Goal: Download file/media

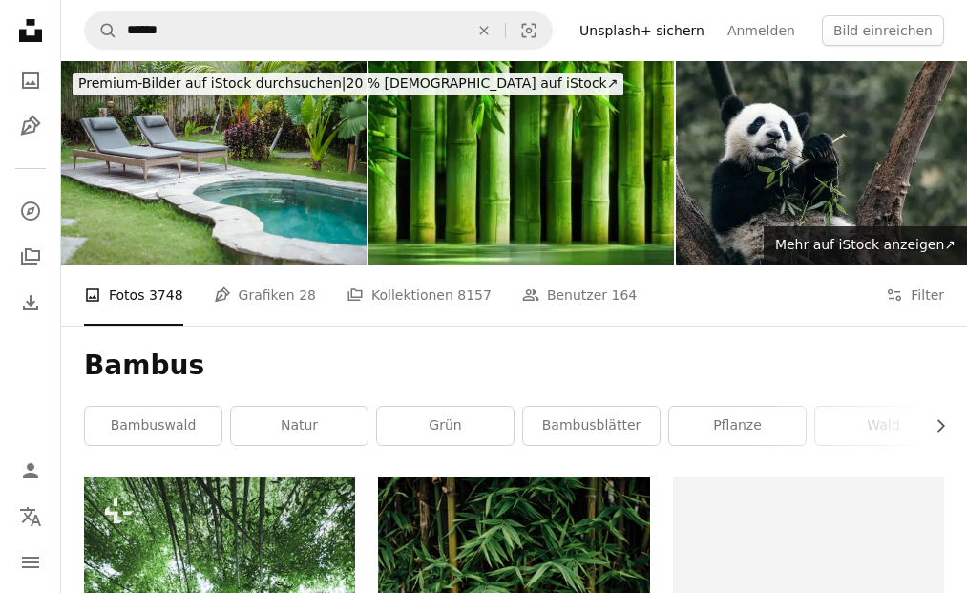
scroll to position [2238, 0]
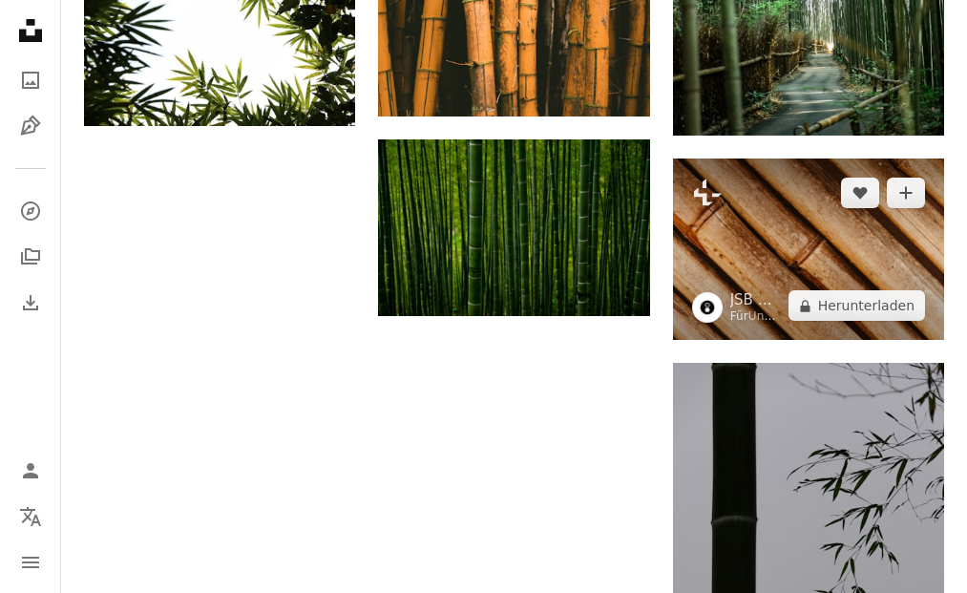
click at [790, 265] on img at bounding box center [808, 249] width 271 height 181
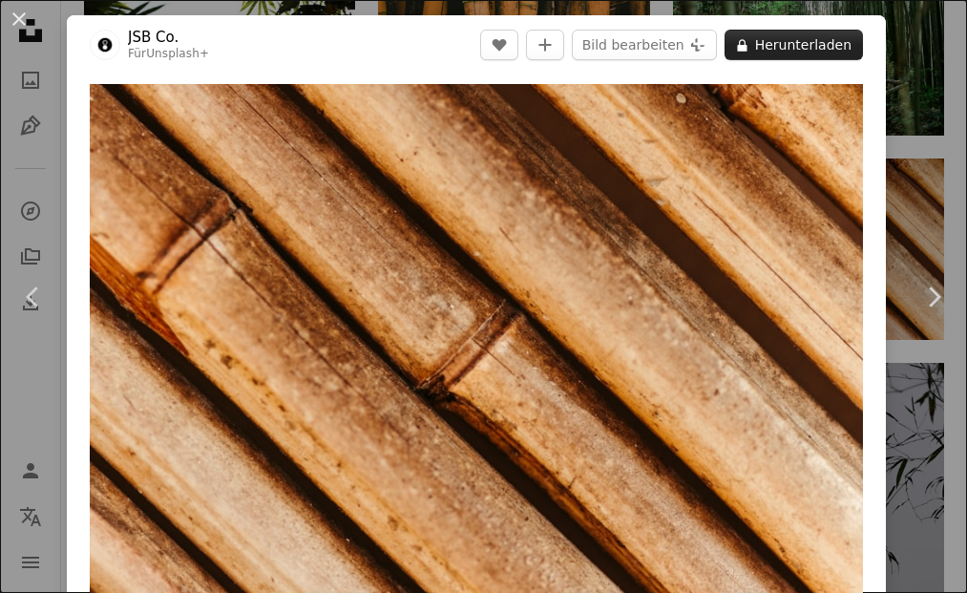
click at [775, 41] on button "A lock Herunterladen" at bounding box center [794, 45] width 138 height 31
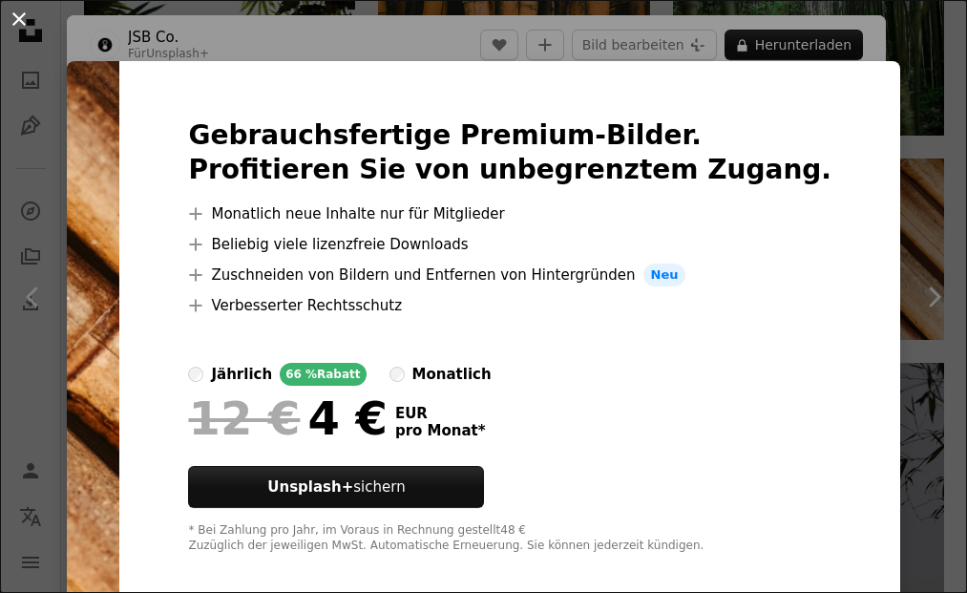
click at [21, 22] on button "An X shape" at bounding box center [19, 19] width 23 height 23
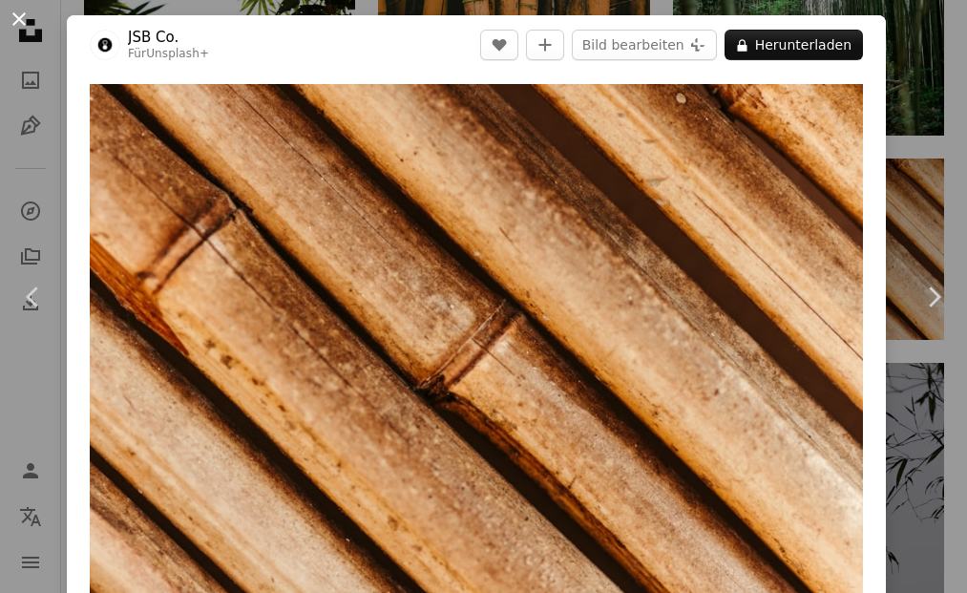
click at [21, 18] on button "An X shape" at bounding box center [19, 19] width 23 height 23
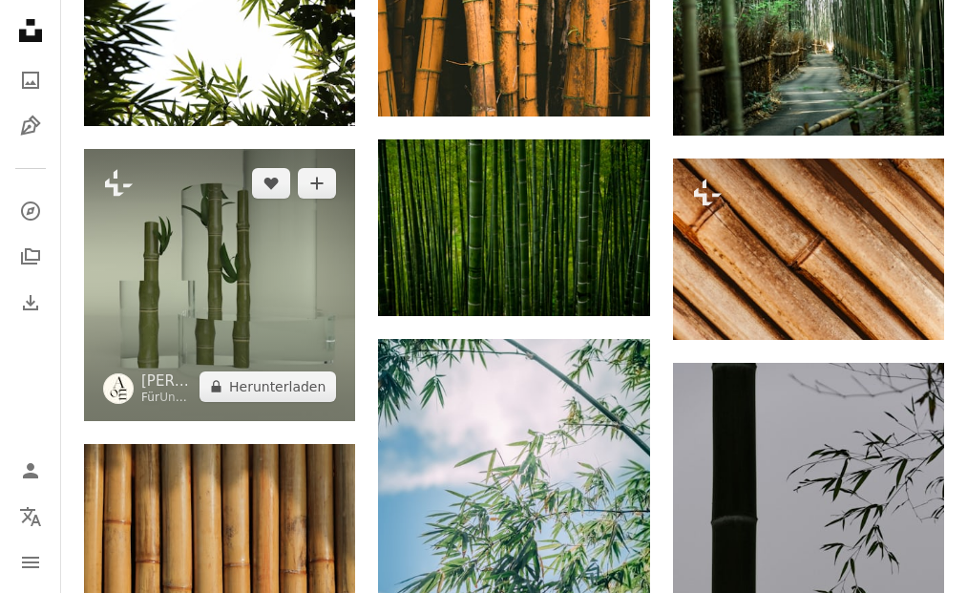
click at [215, 205] on img at bounding box center [219, 284] width 271 height 271
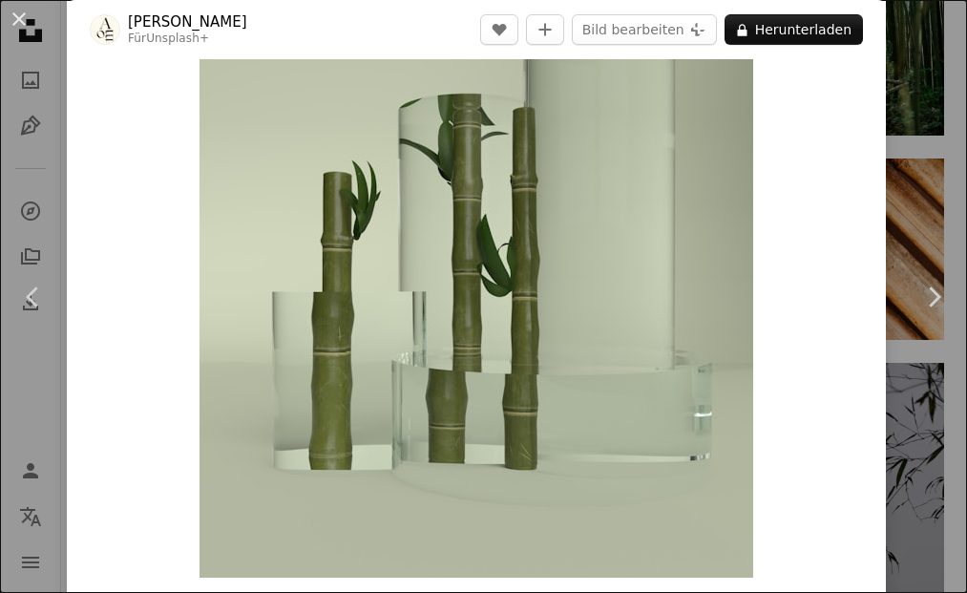
scroll to position [30, 0]
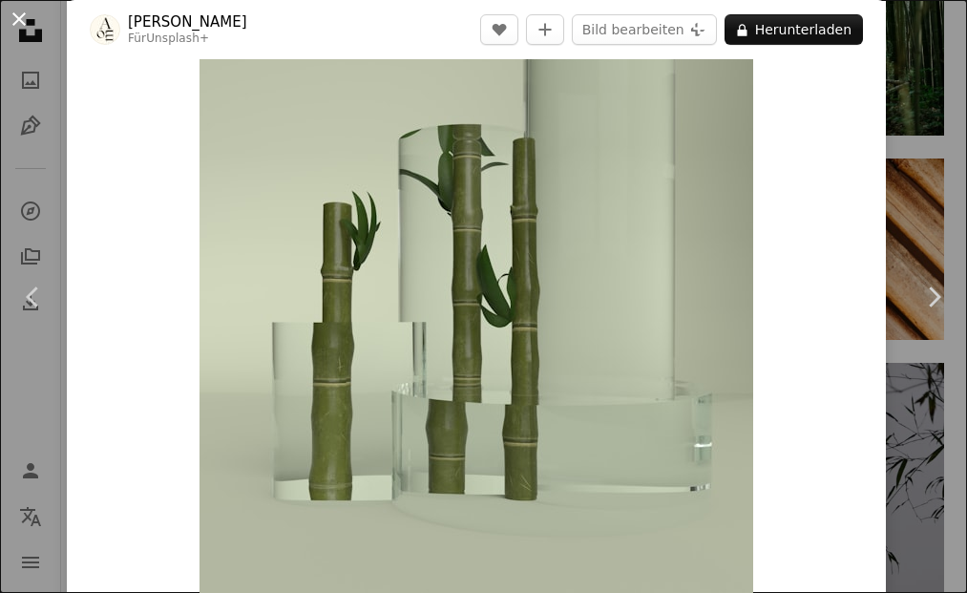
click at [23, 16] on button "An X shape" at bounding box center [19, 19] width 23 height 23
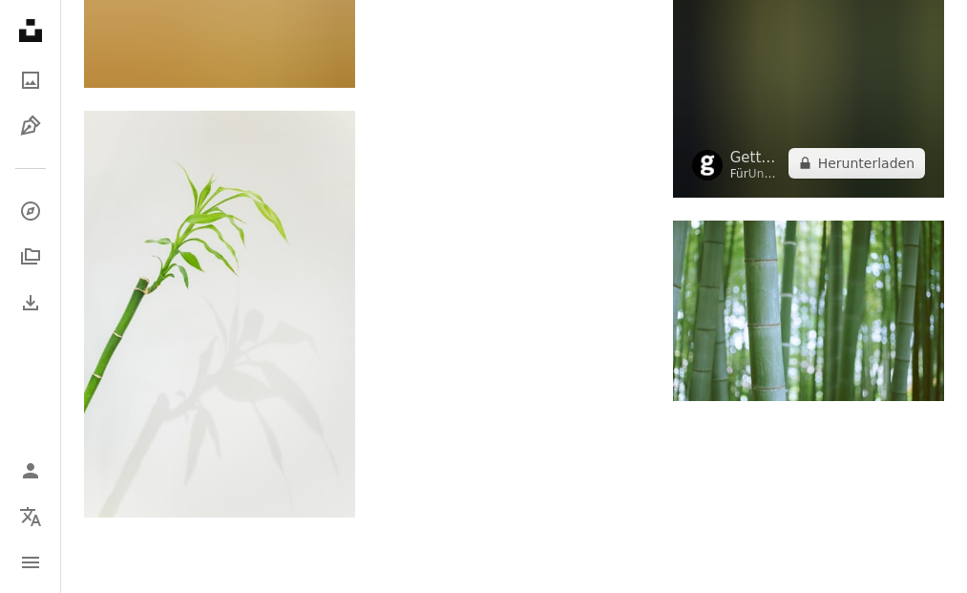
scroll to position [4685, 0]
